Goal: Task Accomplishment & Management: Use online tool/utility

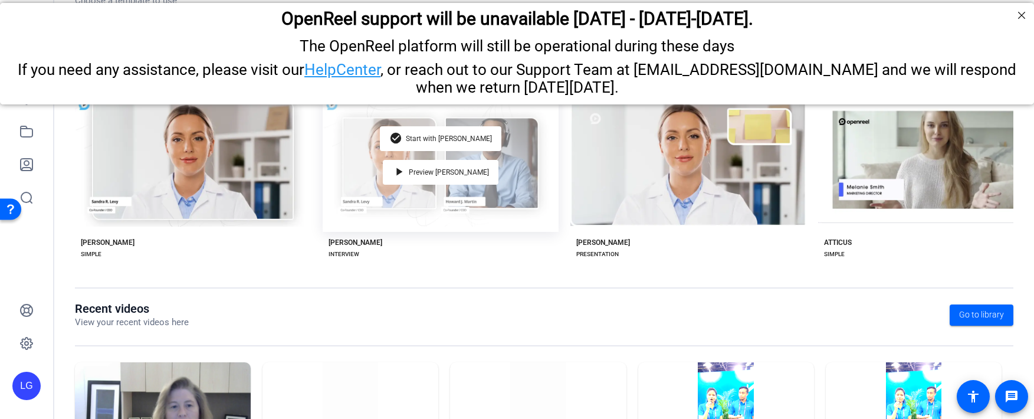
scroll to position [267, 0]
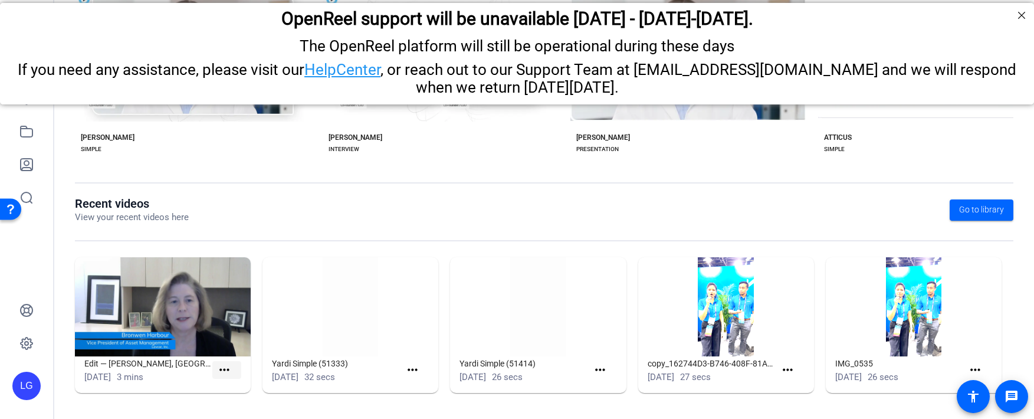
click at [224, 373] on mat-icon "more_horiz" at bounding box center [224, 370] width 15 height 15
click at [354, 405] on div at bounding box center [517, 209] width 1034 height 419
click at [982, 205] on span "Go to library" at bounding box center [981, 209] width 45 height 12
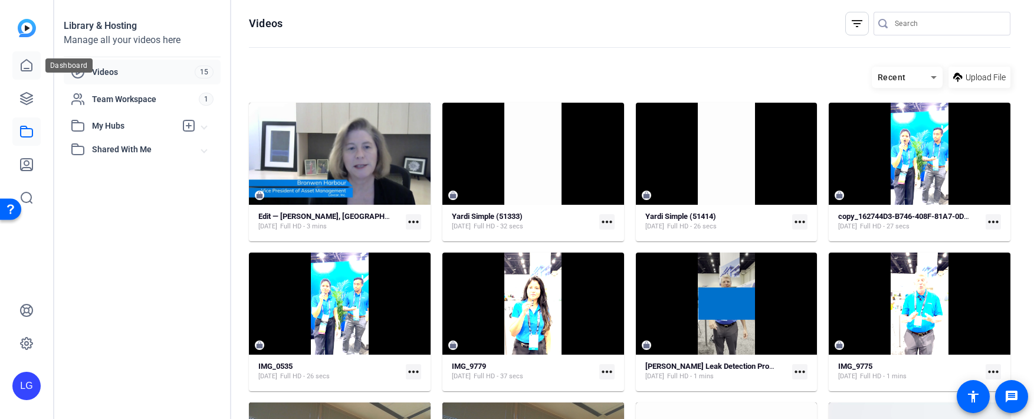
click at [24, 74] on link at bounding box center [26, 65] width 28 height 28
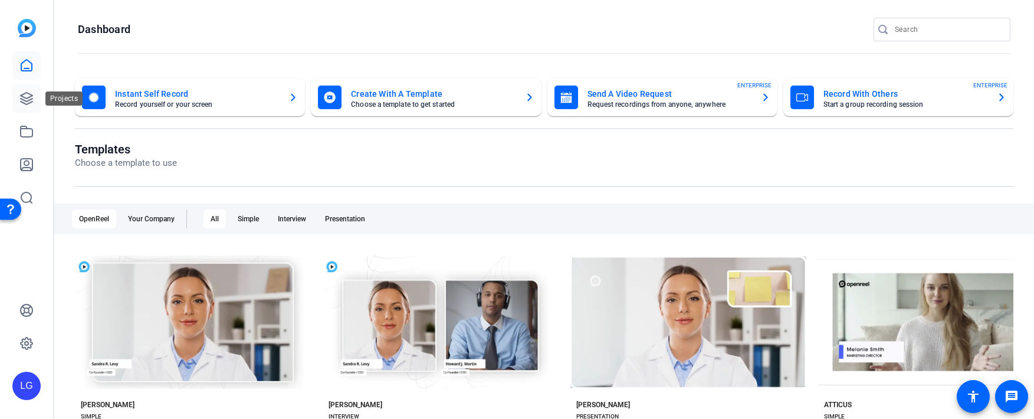
click at [28, 94] on icon at bounding box center [26, 98] width 14 height 14
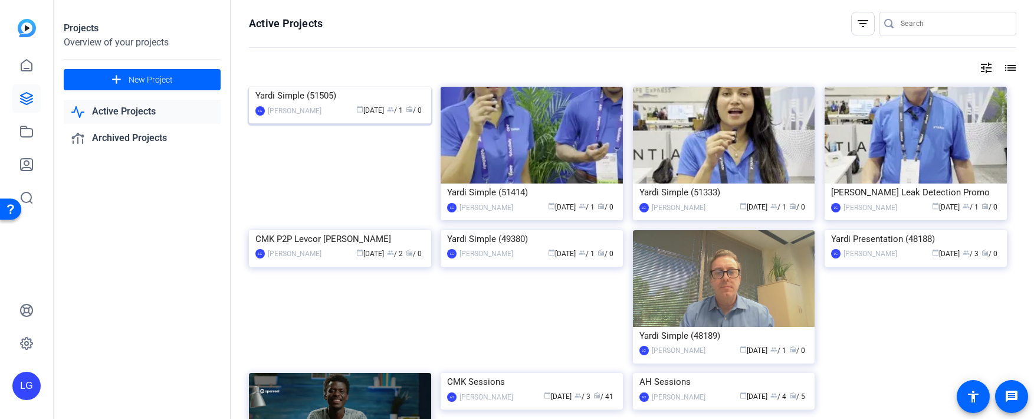
click at [340, 87] on img at bounding box center [340, 87] width 182 height 0
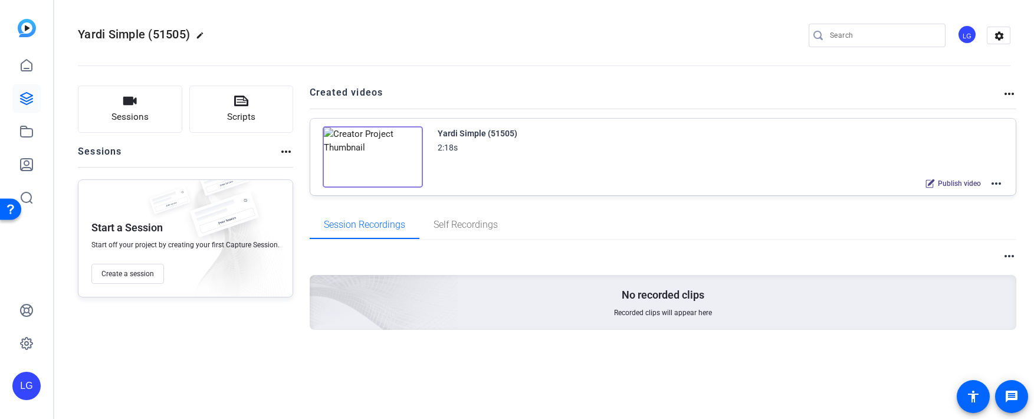
click at [381, 158] on img at bounding box center [373, 156] width 100 height 61
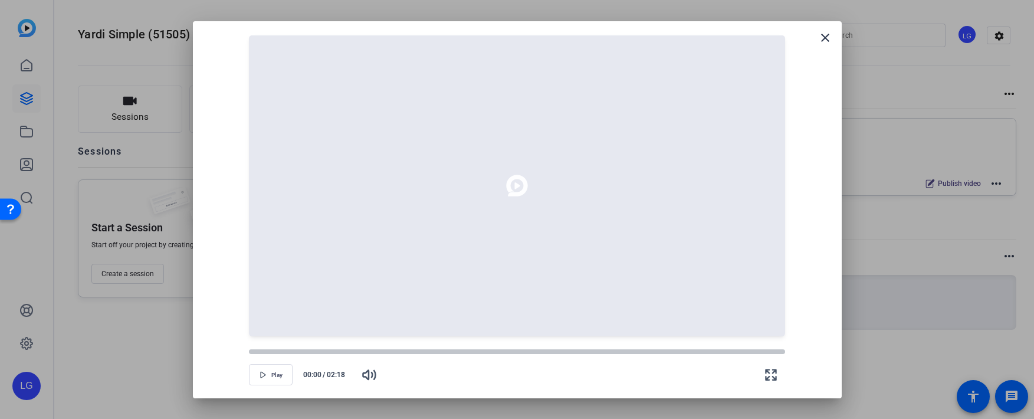
click at [806, 51] on div at bounding box center [517, 185] width 620 height 301
click at [820, 37] on mat-icon "close" at bounding box center [825, 38] width 14 height 14
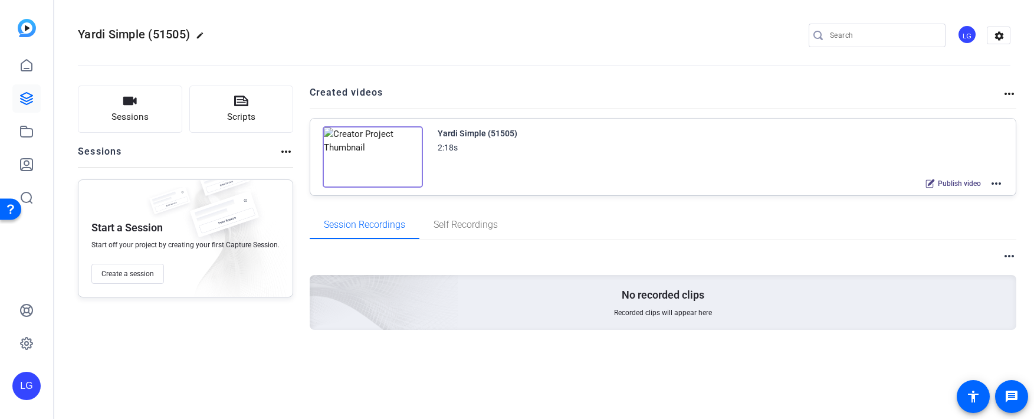
click at [993, 186] on mat-icon "more_horiz" at bounding box center [996, 183] width 14 height 14
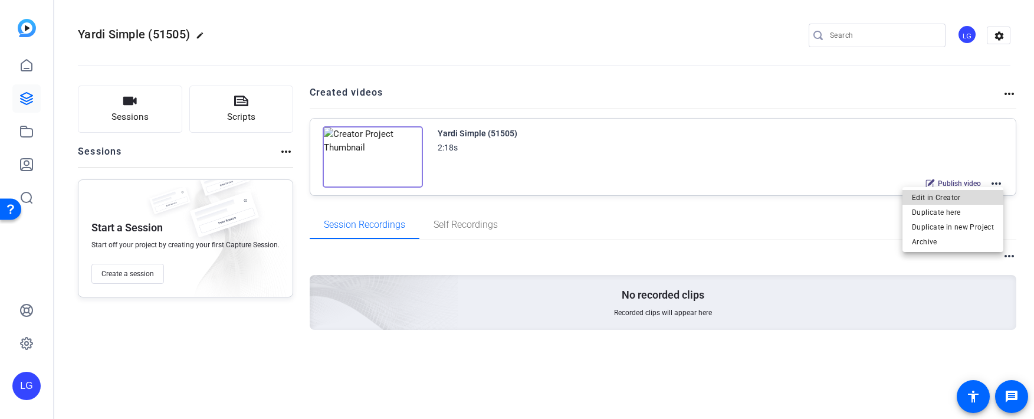
click at [988, 198] on span "Edit in Creator" at bounding box center [953, 198] width 82 height 14
